Goal: Task Accomplishment & Management: Complete application form

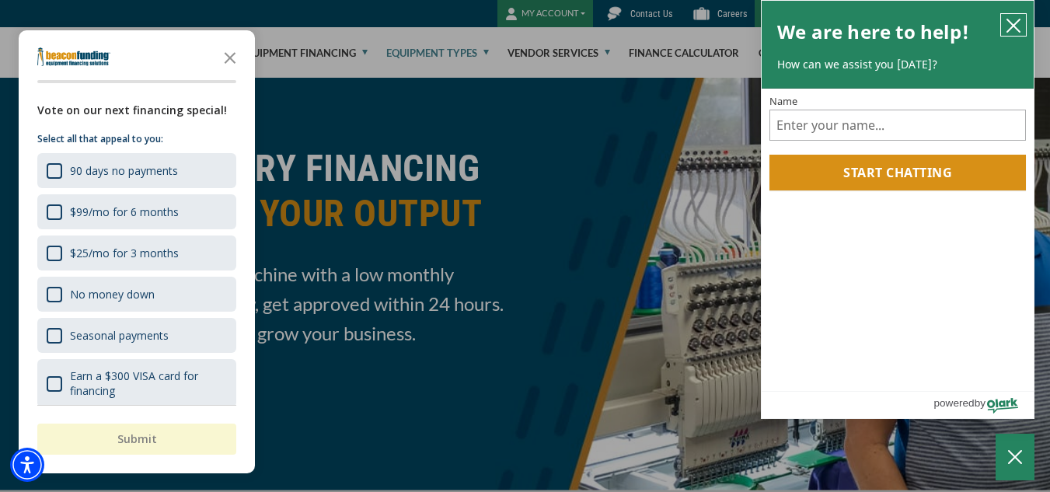
drag, startPoint x: 1012, startPoint y: 16, endPoint x: 850, endPoint y: 100, distance: 183.2
click at [1012, 16] on button "close chatbox" at bounding box center [1013, 25] width 25 height 22
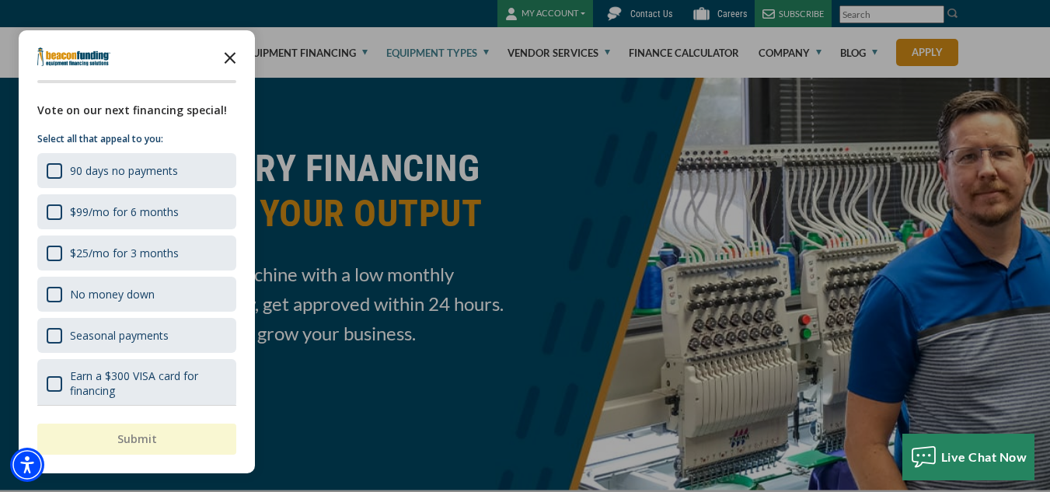
click at [236, 61] on icon "Close the survey" at bounding box center [229, 56] width 31 height 31
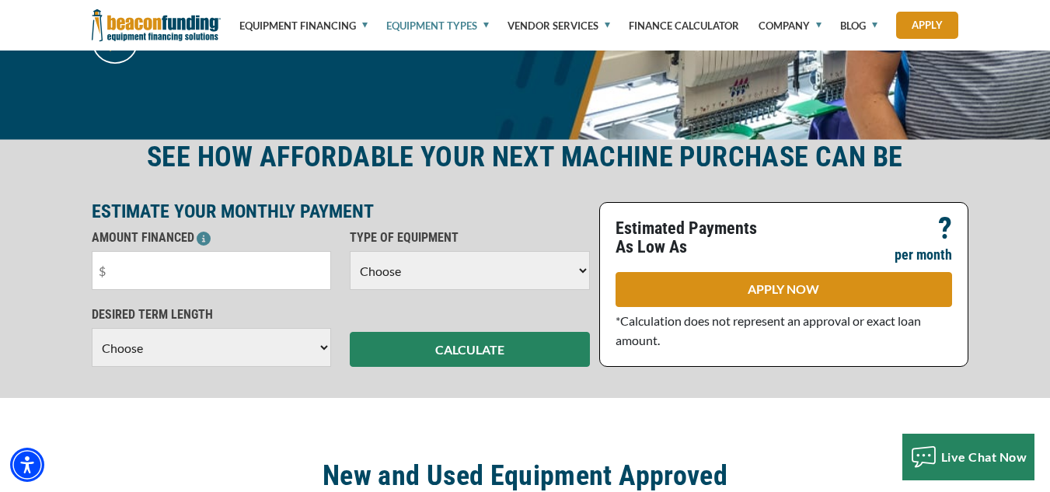
scroll to position [466, 0]
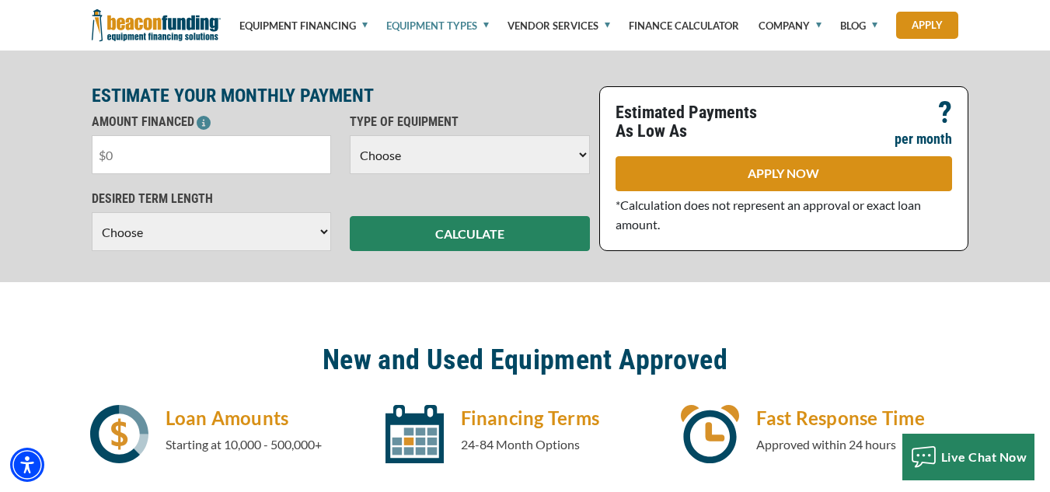
click at [263, 154] on input "text" at bounding box center [212, 154] width 240 height 39
type input "$6,000"
click at [440, 144] on select "Choose Backhoe Boom/Bucket Truck Chipper Commercial Mower Crane DTG/DTF Printin…" at bounding box center [470, 154] width 240 height 39
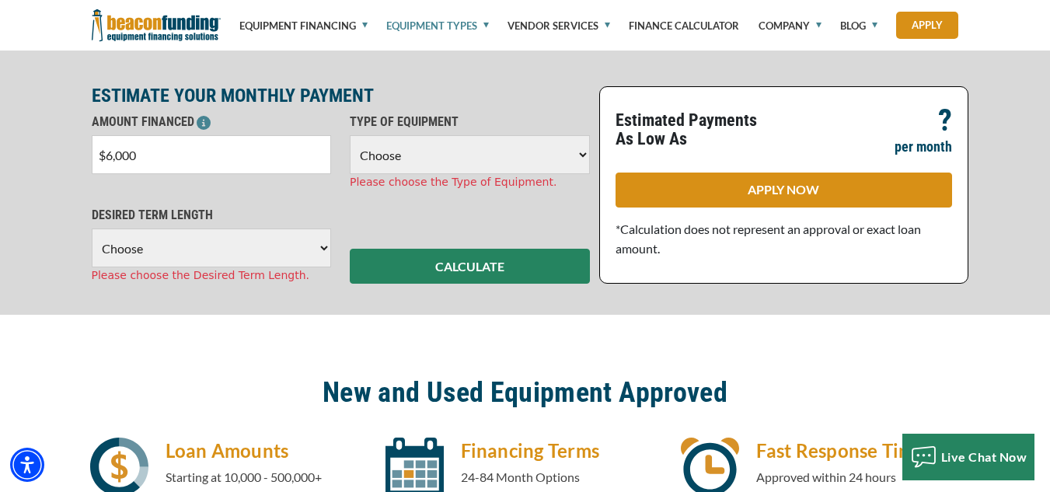
select select "1"
click at [350, 135] on select "Choose Backhoe Boom/Bucket Truck Chipper Commercial Mower Crane DTG/DTF Printin…" at bounding box center [470, 154] width 240 height 39
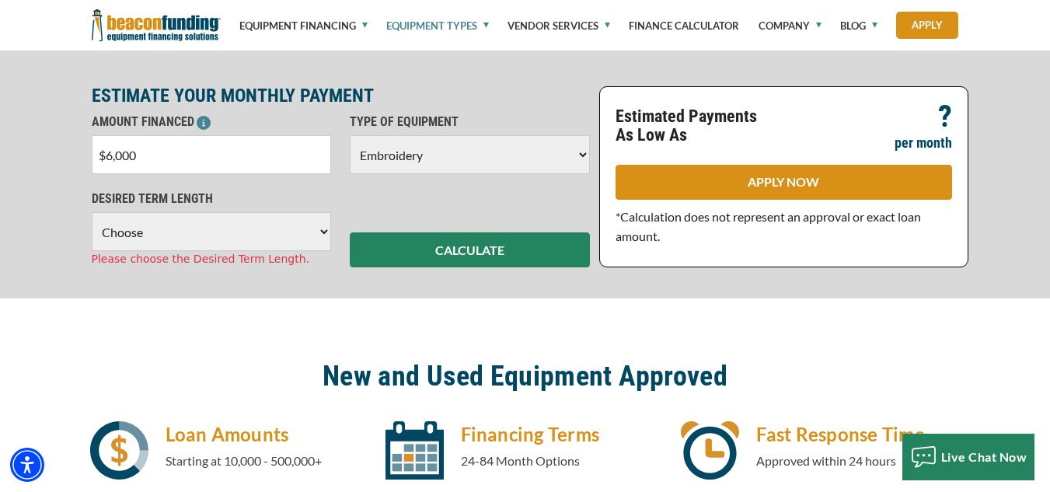
click at [310, 237] on select "Choose 36 Months 48 Months 60 Months" at bounding box center [212, 231] width 240 height 39
select select "36"
click at [92, 212] on select "Choose 36 Months 48 Months 60 Months" at bounding box center [212, 231] width 240 height 39
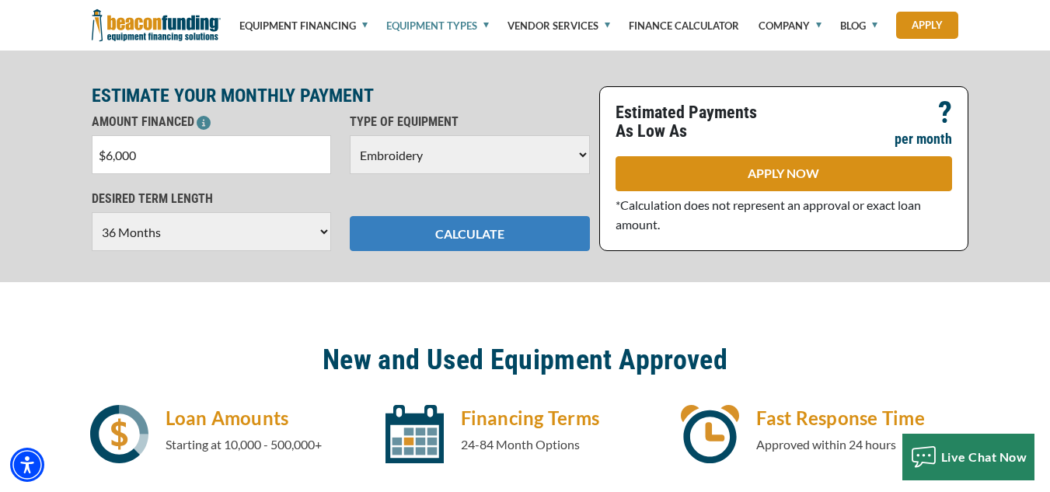
click at [459, 232] on button "CALCULATE" at bounding box center [470, 233] width 240 height 35
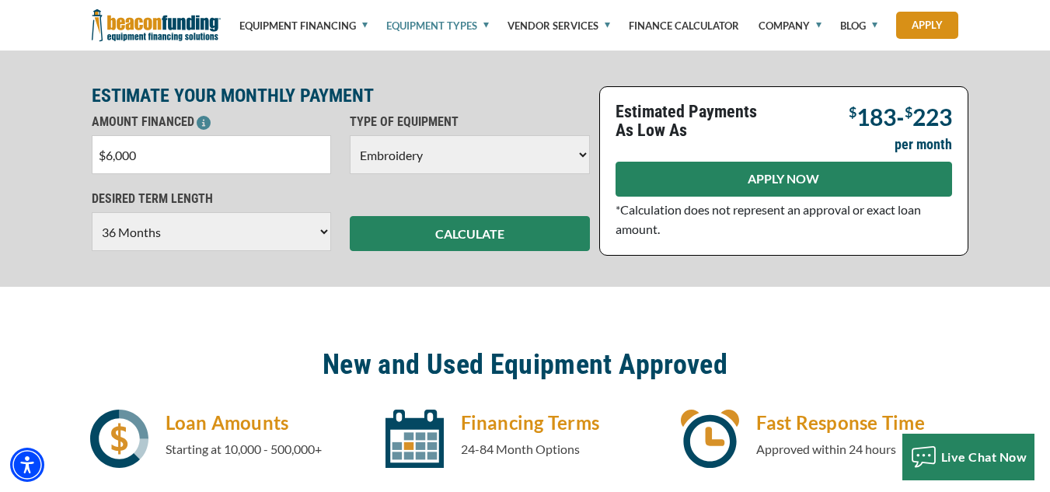
click at [768, 178] on link "APPLY NOW" at bounding box center [783, 179] width 336 height 35
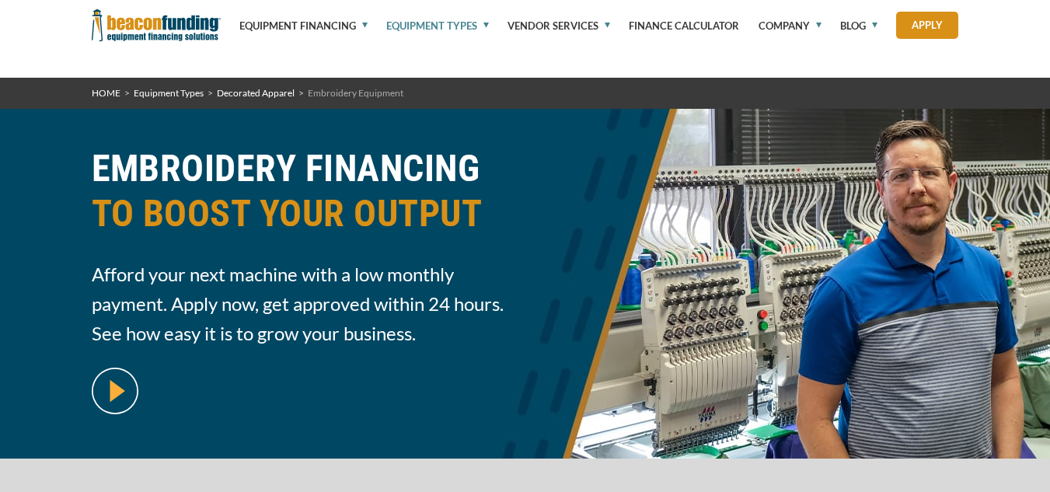
select select "36"
